Goal: Task Accomplishment & Management: Complete application form

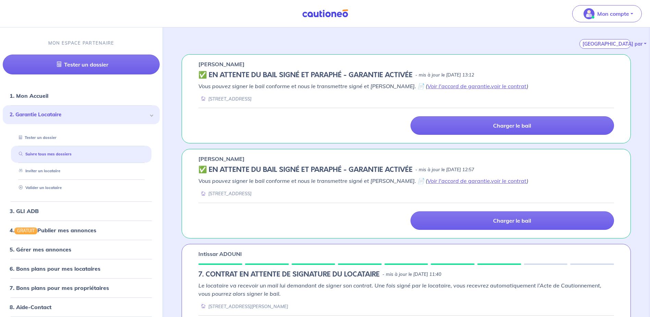
scroll to position [103, 0]
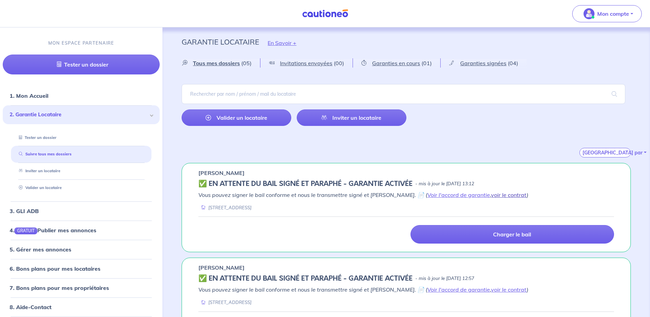
click at [491, 195] on link "voir le contrat" at bounding box center [509, 194] width 36 height 7
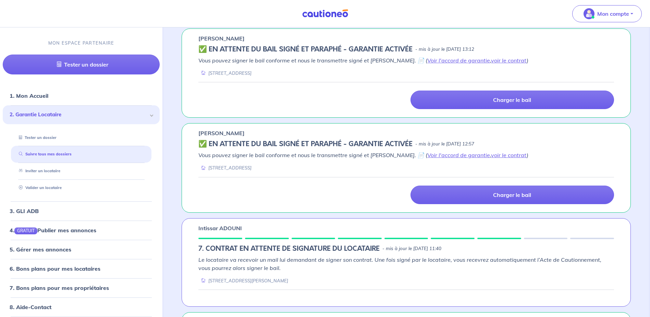
scroll to position [137, 0]
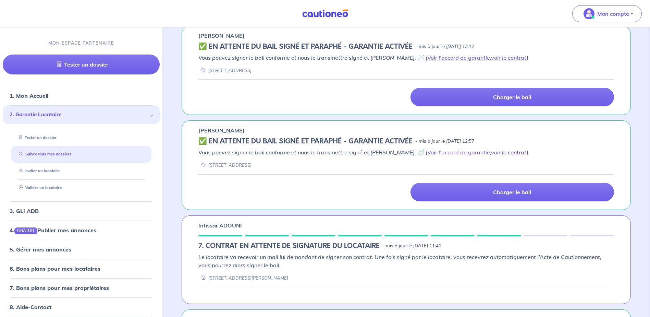
click at [501, 152] on link "voir le contrat" at bounding box center [509, 152] width 36 height 7
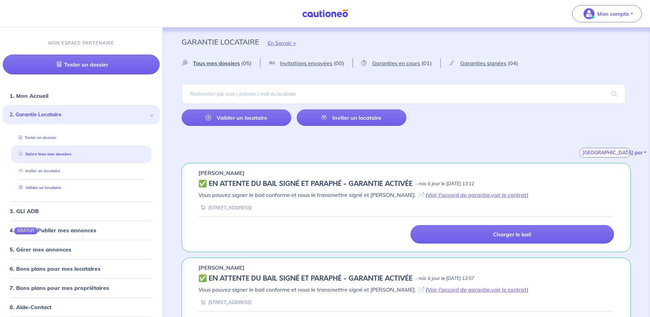
click at [59, 190] on link "Valider un locataire" at bounding box center [38, 187] width 45 height 5
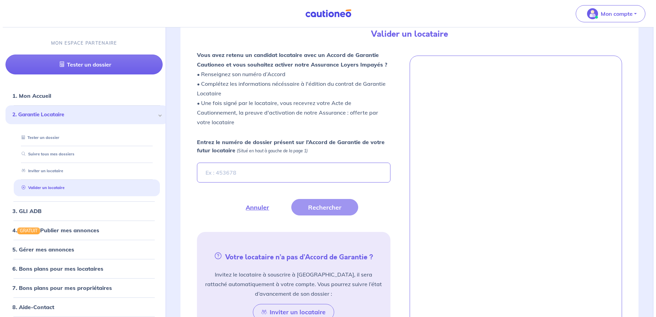
scroll to position [189, 0]
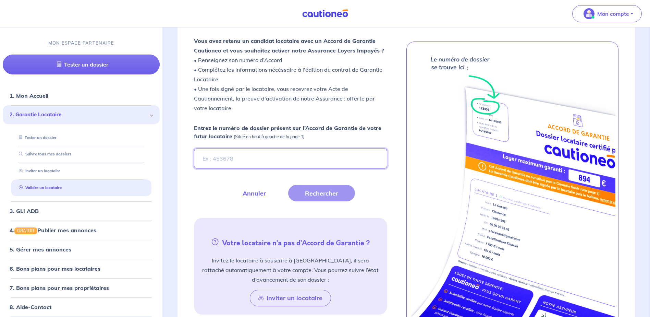
paste input "T9ZQdF"
type input "T9ZQdF"
click at [333, 196] on button "Rechercher" at bounding box center [321, 193] width 67 height 16
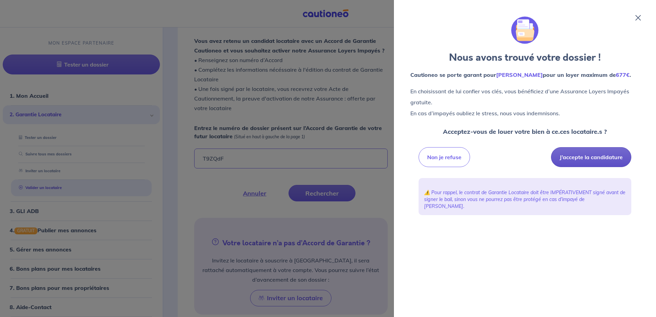
click at [575, 159] on button "J’accepte la candidature" at bounding box center [591, 157] width 80 height 20
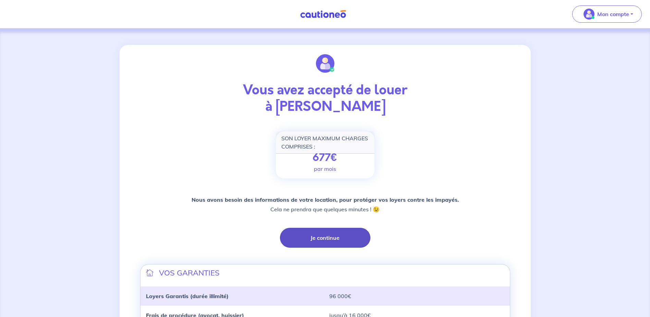
click at [319, 235] on button "Je continue" at bounding box center [325, 238] width 91 height 20
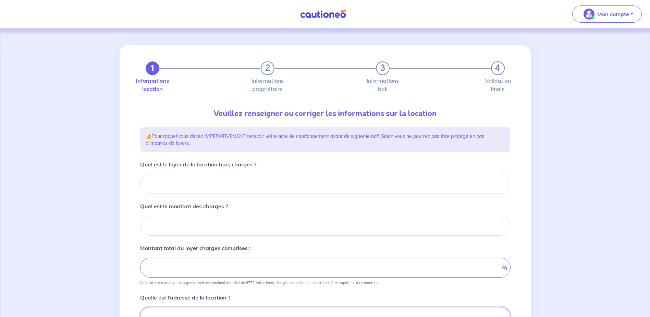
scroll to position [3, 0]
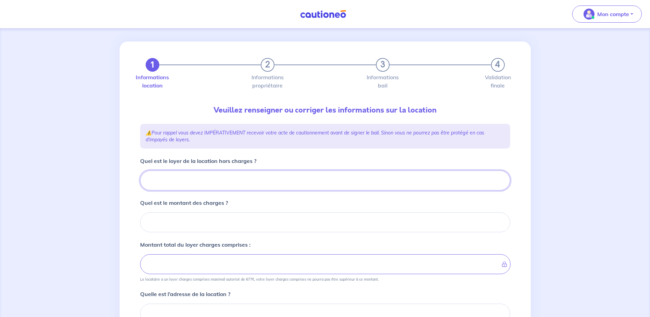
click at [213, 183] on input "Quel est le loyer de la location hors charges ?" at bounding box center [325, 180] width 370 height 20
type input "551"
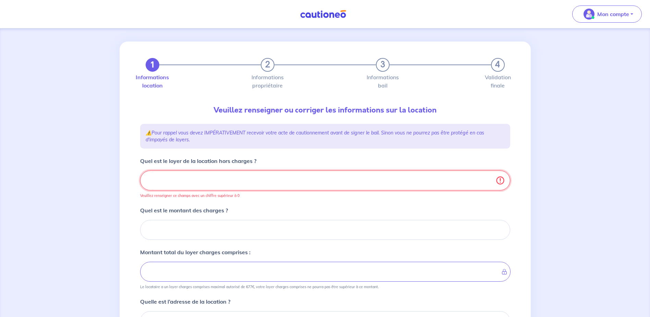
type input "551.2"
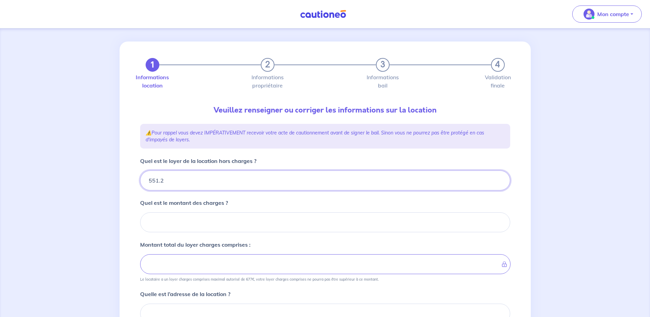
type input "551.24"
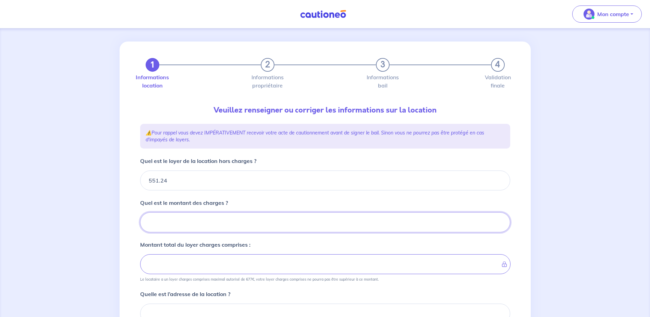
click at [212, 213] on input "Quel est le montant des charges ?" at bounding box center [325, 222] width 370 height 20
click at [173, 225] on input "Quel est le montant des charges ?" at bounding box center [325, 222] width 370 height 20
type input "38"
type input "554.24"
type input "589.24"
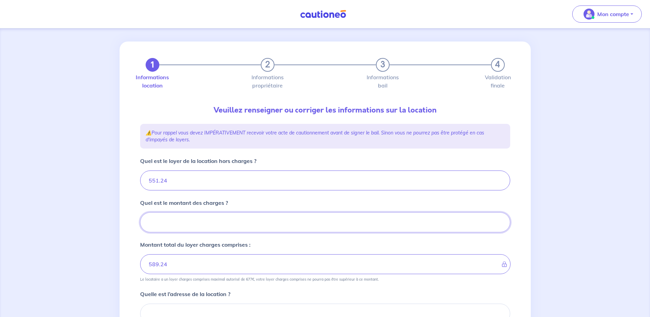
type input "38.1"
type input "551.24"
type input "38.13"
type input "589.37"
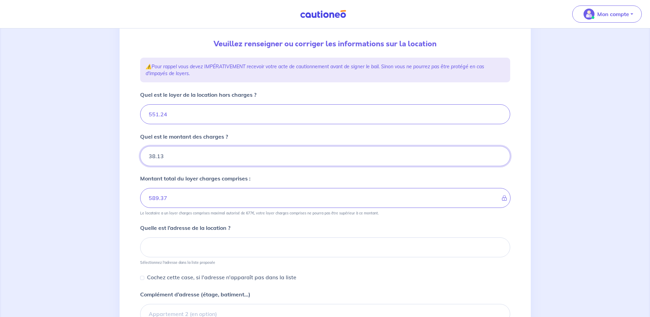
scroll to position [72, 0]
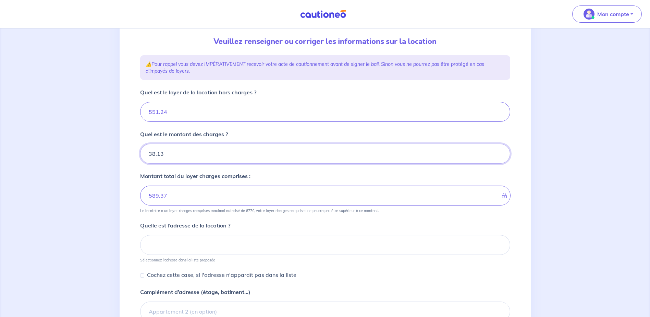
type input "38.13"
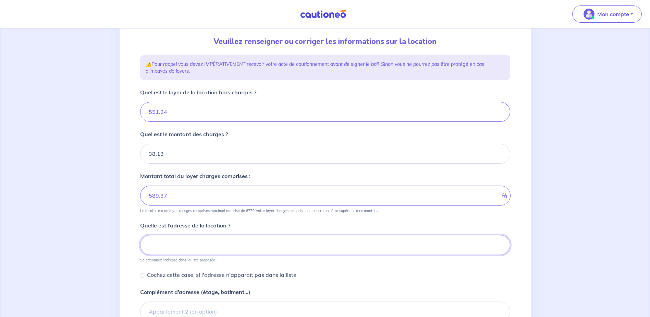
click at [302, 242] on input at bounding box center [325, 245] width 370 height 20
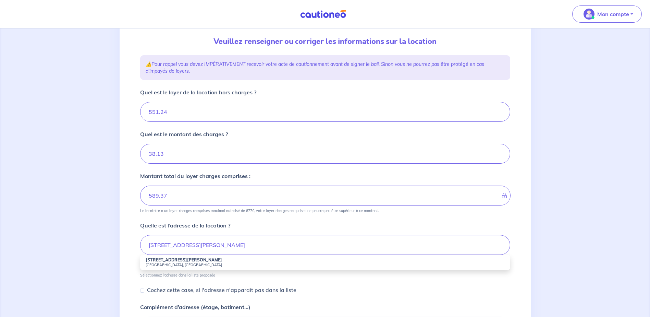
click at [237, 266] on small "Chambéry, France" at bounding box center [325, 264] width 359 height 5
type input "17 Avenue Docteur Desfrançois, Chambéry, France"
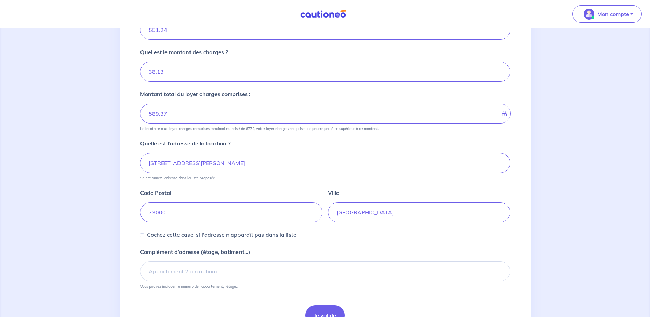
scroll to position [175, 0]
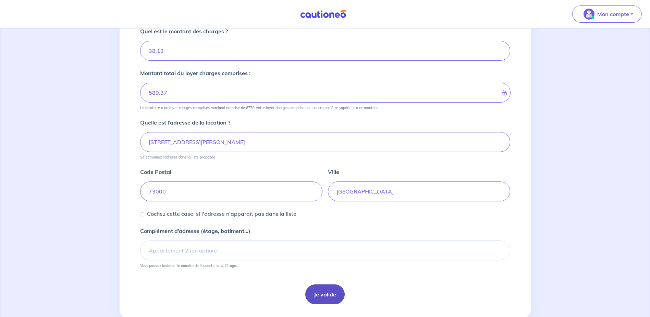
click at [338, 299] on button "Je valide" at bounding box center [324, 294] width 39 height 20
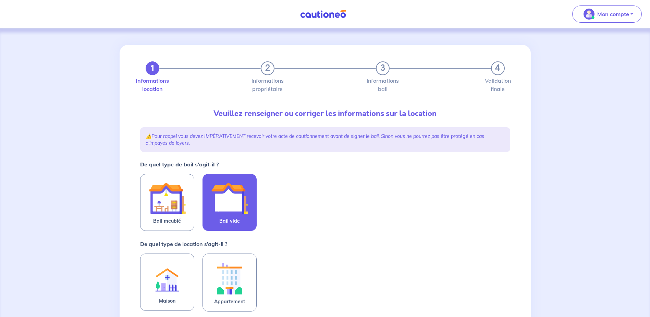
click at [238, 202] on img at bounding box center [229, 198] width 37 height 37
click at [0, 0] on input "Bail vide" at bounding box center [0, 0] width 0 height 0
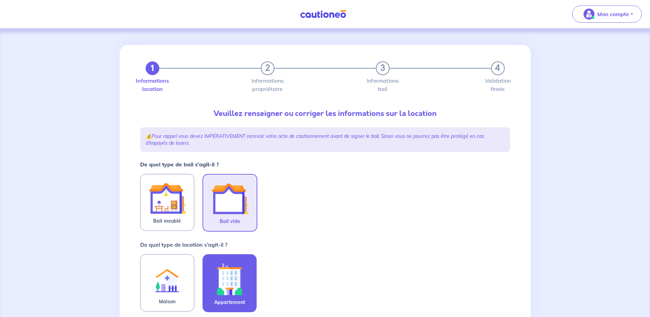
click at [232, 296] on img at bounding box center [229, 279] width 37 height 38
click at [0, 0] on input "Appartement" at bounding box center [0, 0] width 0 height 0
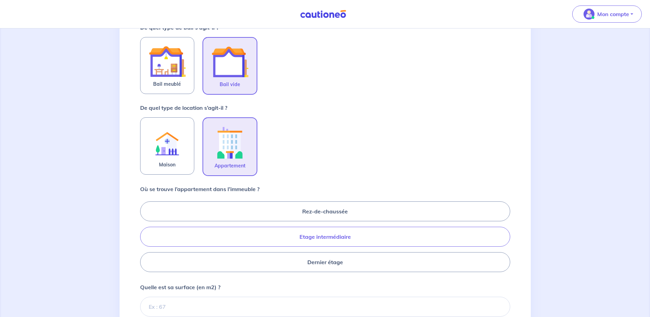
scroll to position [137, 0]
click at [320, 235] on label "Etage intermédiaire" at bounding box center [325, 236] width 370 height 20
click at [145, 235] on input "Etage intermédiaire" at bounding box center [142, 236] width 4 height 4
radio input "true"
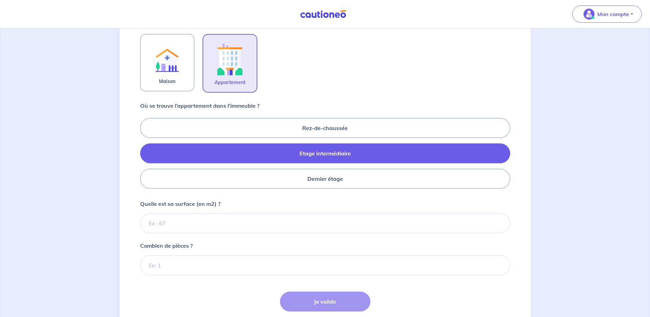
scroll to position [240, 0]
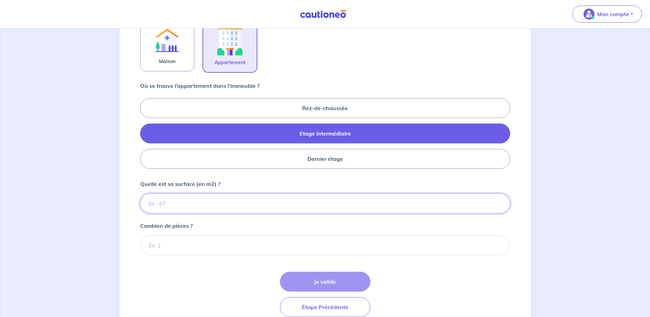
drag, startPoint x: 217, startPoint y: 205, endPoint x: 398, endPoint y: 194, distance: 181.0
click at [217, 205] on input "Quelle est sa surface (en m2) ?" at bounding box center [325, 203] width 370 height 20
click at [191, 204] on input "Quelle est sa surface (en m2) ?" at bounding box center [325, 203] width 370 height 20
type input "43"
type input "43.30"
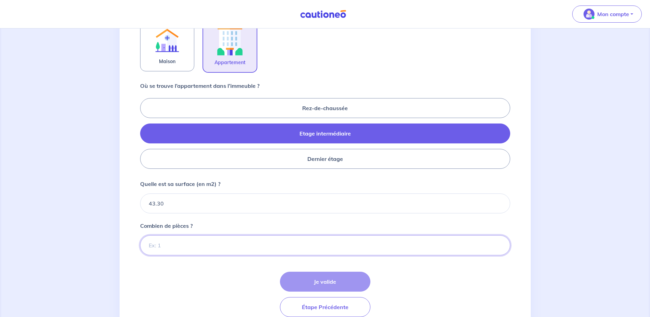
click at [181, 242] on input "Combien de pièces ?" at bounding box center [325, 245] width 370 height 20
type input "2"
click at [291, 274] on button "Je valide" at bounding box center [325, 282] width 91 height 20
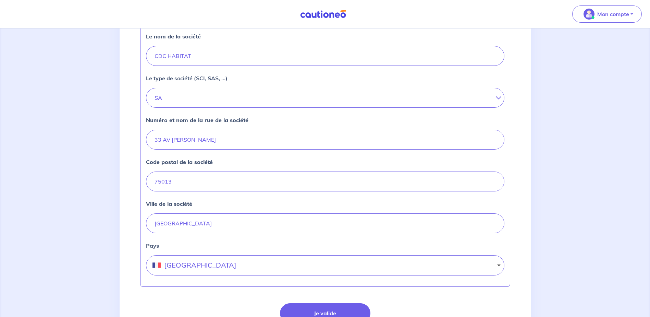
scroll to position [240, 0]
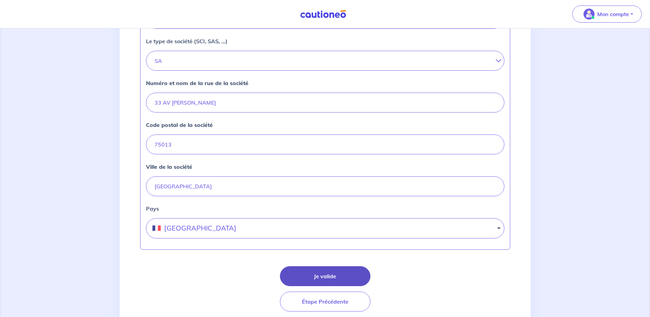
click at [324, 271] on button "Je valide" at bounding box center [325, 276] width 91 height 20
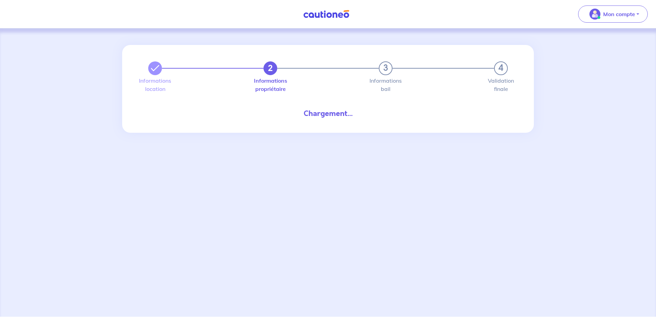
select select "FR"
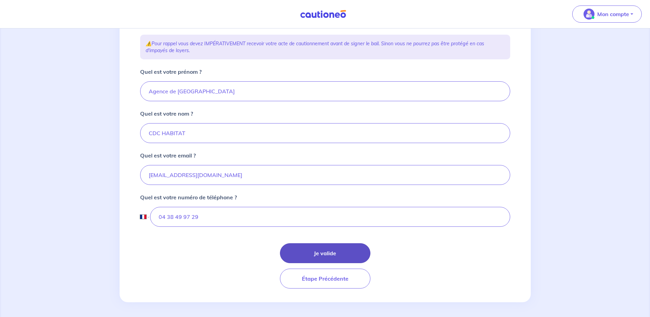
scroll to position [116, 0]
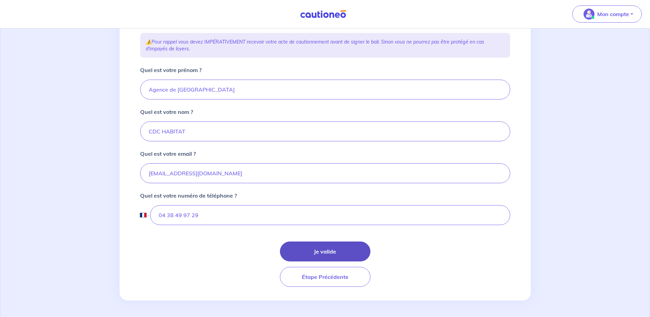
click at [313, 252] on button "Je valide" at bounding box center [325, 251] width 91 height 20
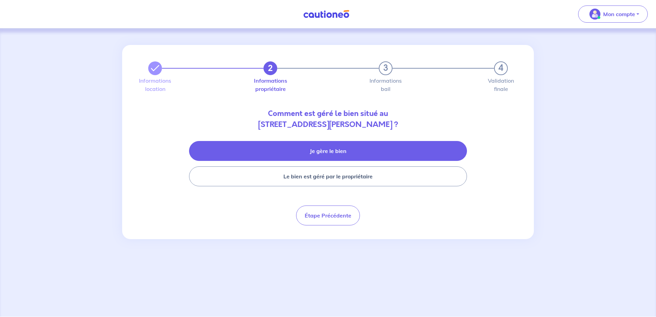
click at [325, 152] on button "Je gère le bien" at bounding box center [328, 151] width 278 height 20
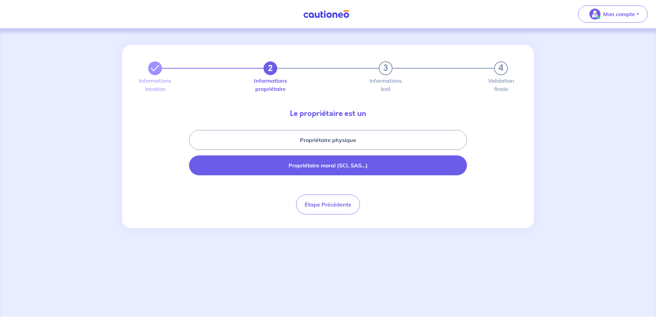
click at [336, 172] on button "Propriétaire moral (SCI, SAS...)" at bounding box center [328, 165] width 278 height 20
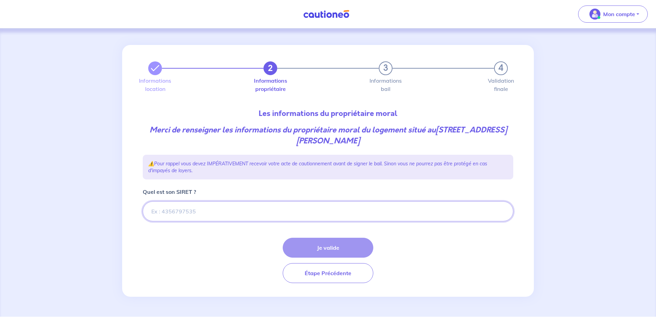
click at [313, 207] on input "Quel est son SIRET ?" at bounding box center [328, 211] width 370 height 20
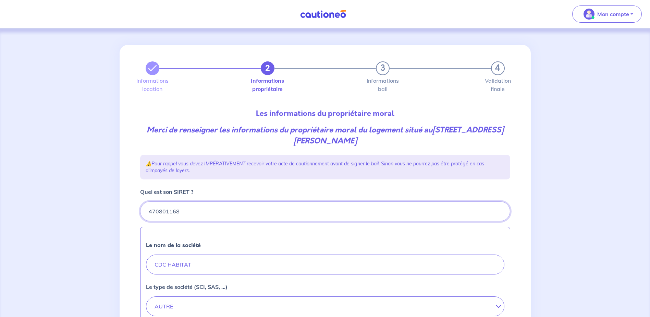
type input "470801168"
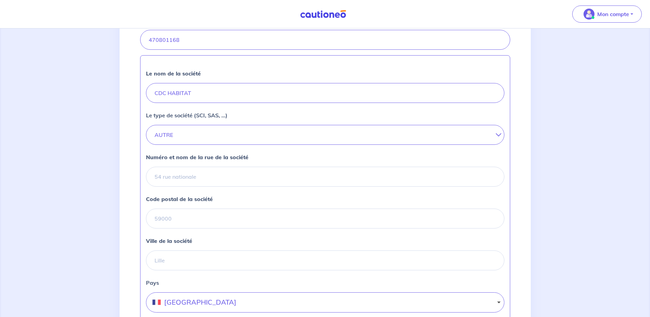
scroll to position [206, 0]
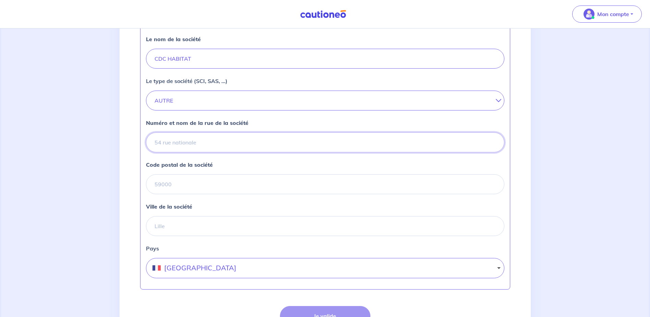
click at [222, 139] on input "Numéro et nom de la rue de la société" at bounding box center [325, 142] width 359 height 20
type input "33 AV PIERRE MENDES FRANCE"
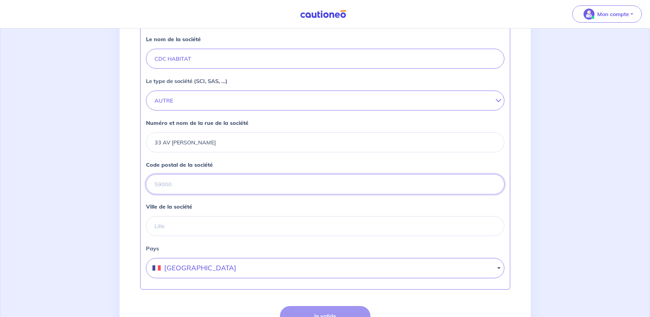
type input "75013"
type input "PARIS 13"
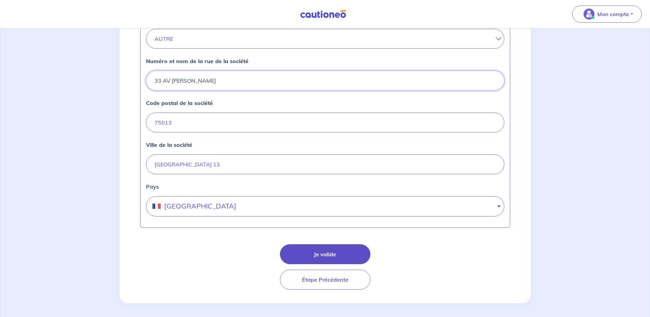
scroll to position [270, 0]
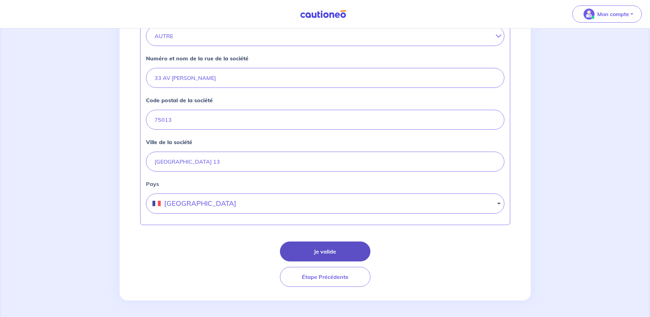
click at [333, 250] on button "Je valide" at bounding box center [325, 251] width 91 height 20
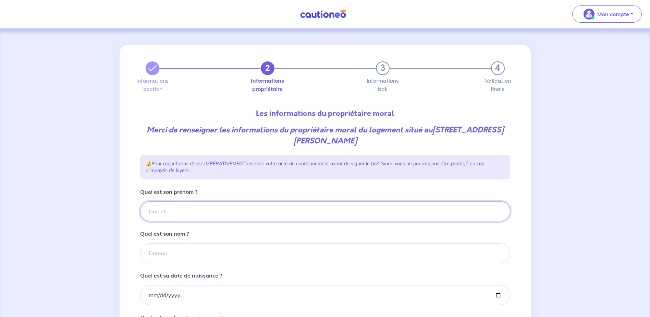
click at [229, 208] on input "Quel est son prénom ?" at bounding box center [325, 211] width 370 height 20
type input "CDC HABITAT"
type input "CDC Habitat"
type input "2006-12-17"
type input "Paris"
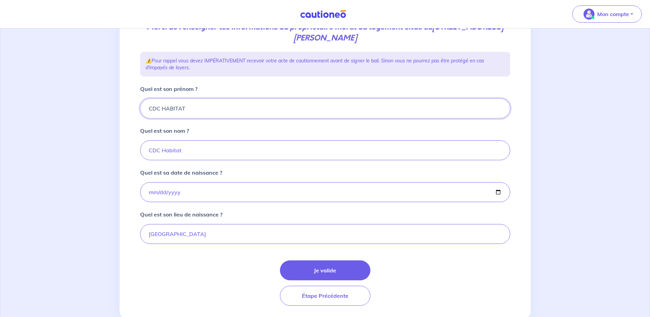
scroll to position [122, 0]
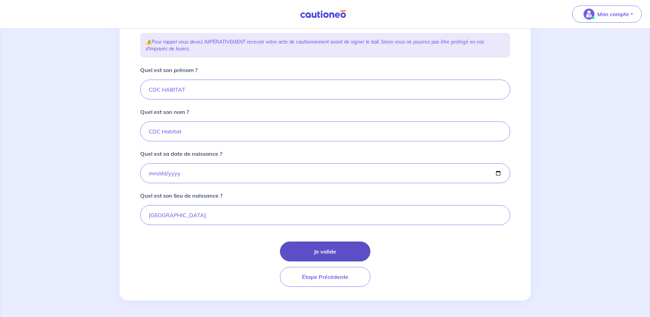
click at [321, 249] on button "Je valide" at bounding box center [325, 251] width 91 height 20
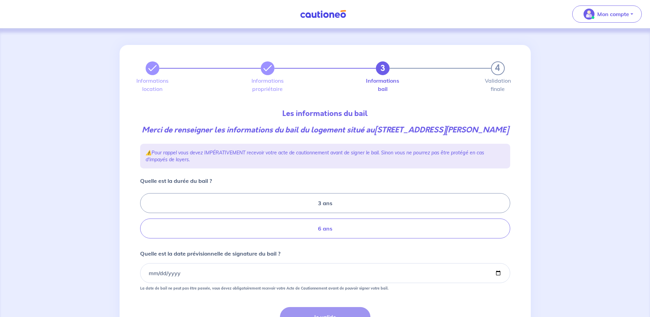
click at [330, 233] on label "6 ans" at bounding box center [325, 228] width 370 height 20
click at [145, 218] on input "6 ans" at bounding box center [142, 216] width 4 height 4
radio input "true"
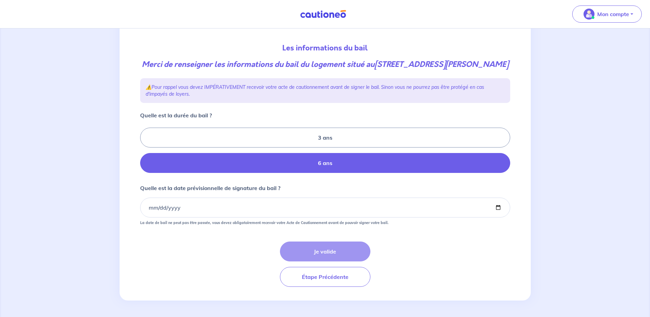
scroll to position [76, 0]
click at [146, 208] on input "Quelle est la date prévisionnelle de signature du bail ?" at bounding box center [325, 207] width 370 height 20
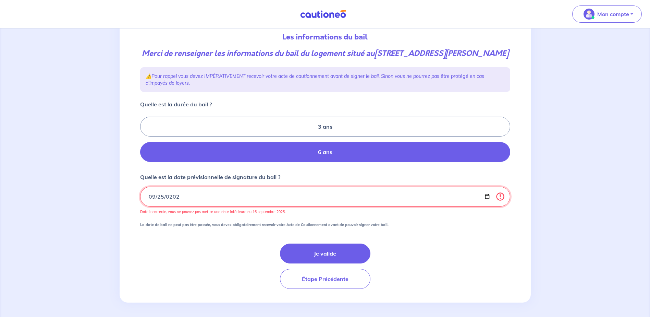
type input "2025-09-25"
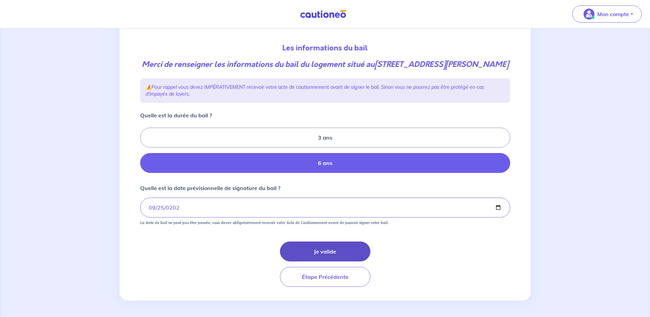
click at [358, 257] on button "Je valide" at bounding box center [325, 251] width 91 height 20
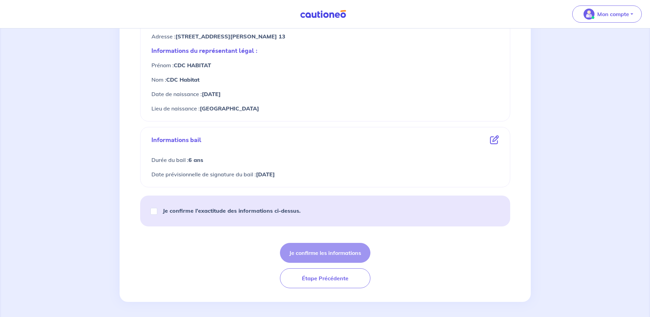
scroll to position [301, 0]
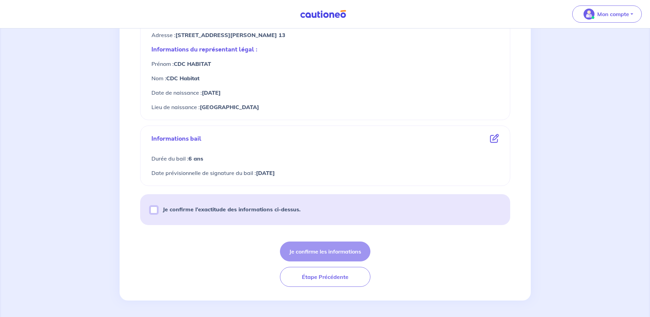
click at [155, 210] on input "Je confirme l’exactitude des informations ci-dessus." at bounding box center [154, 209] width 7 height 7
checkbox input "true"
click at [304, 242] on button "Je confirme les informations" at bounding box center [325, 251] width 91 height 20
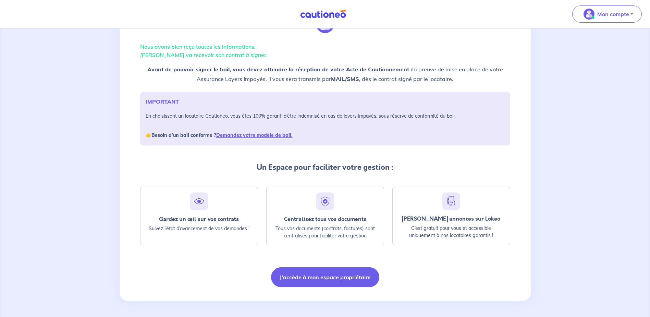
scroll to position [40, 0]
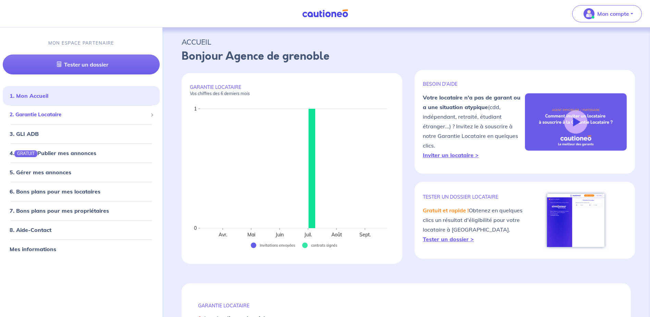
click at [65, 118] on span "2. Garantie Locataire" at bounding box center [79, 115] width 138 height 8
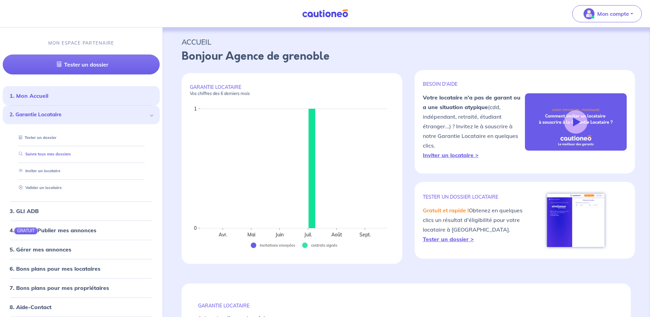
click at [71, 152] on link "Suivre tous mes dossiers" at bounding box center [43, 154] width 55 height 5
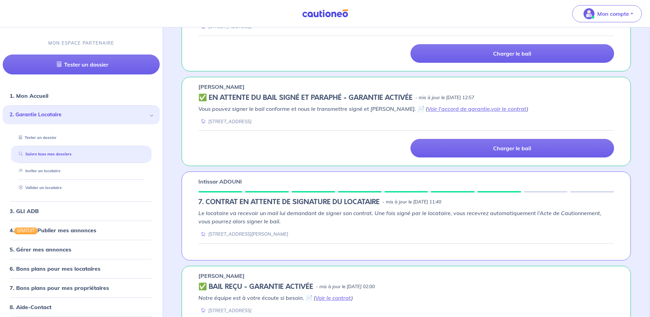
scroll to position [274, 0]
